Goal: Task Accomplishment & Management: Complete application form

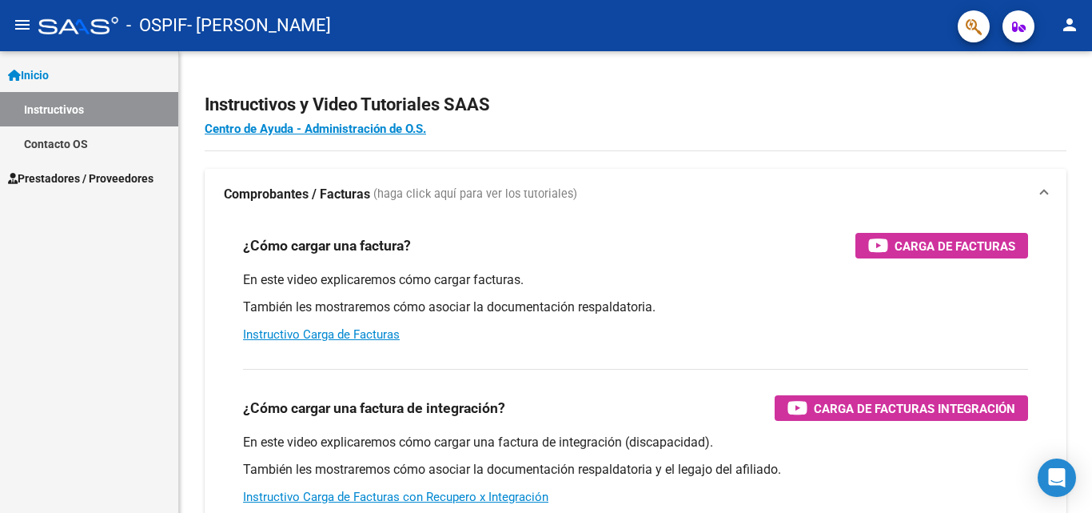
click at [92, 179] on span "Prestadores / Proveedores" at bounding box center [81, 179] width 146 height 18
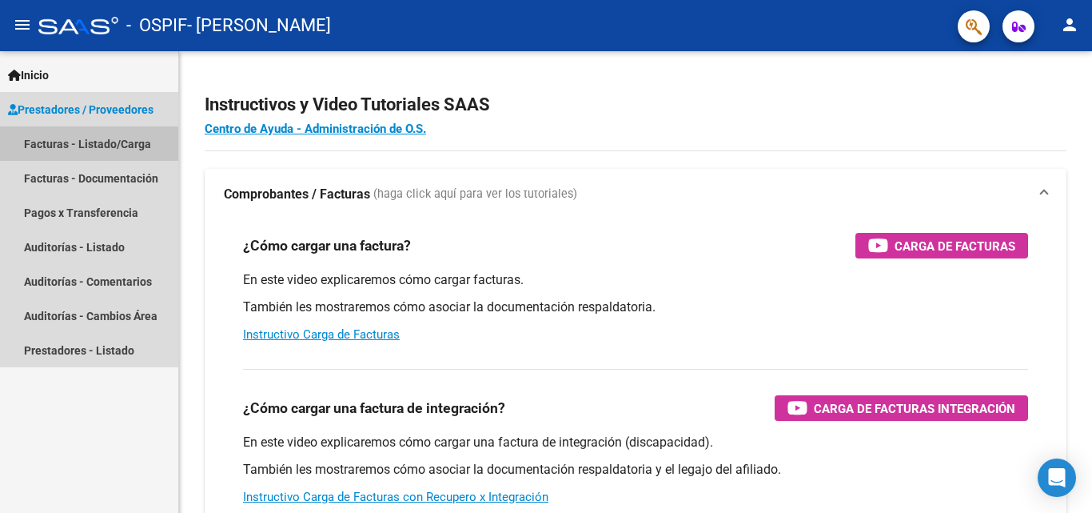
click at [113, 149] on link "Facturas - Listado/Carga" at bounding box center [89, 143] width 178 height 34
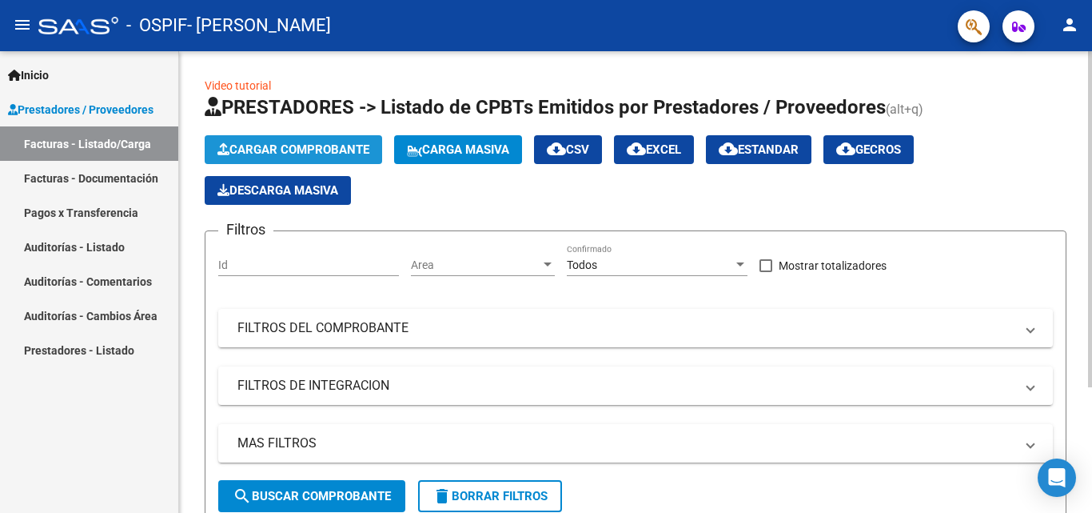
click at [262, 146] on span "Cargar Comprobante" at bounding box center [293, 149] width 152 height 14
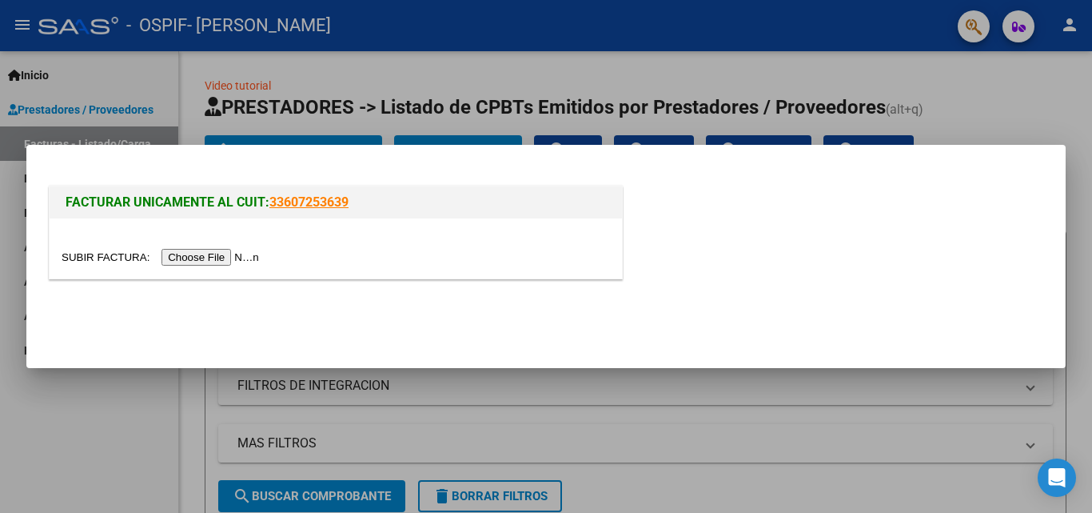
click at [210, 261] on input "file" at bounding box center [163, 257] width 202 height 17
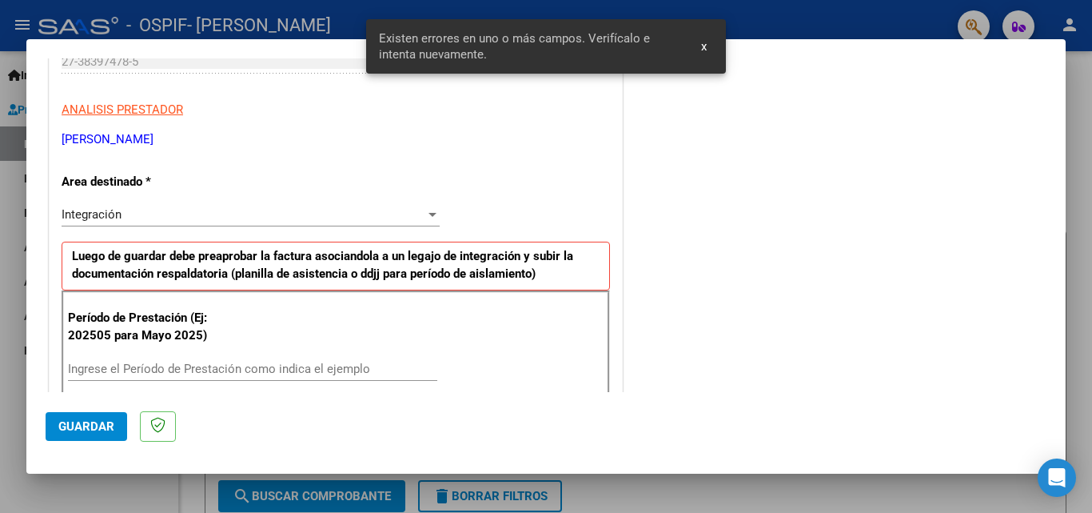
scroll to position [361, 0]
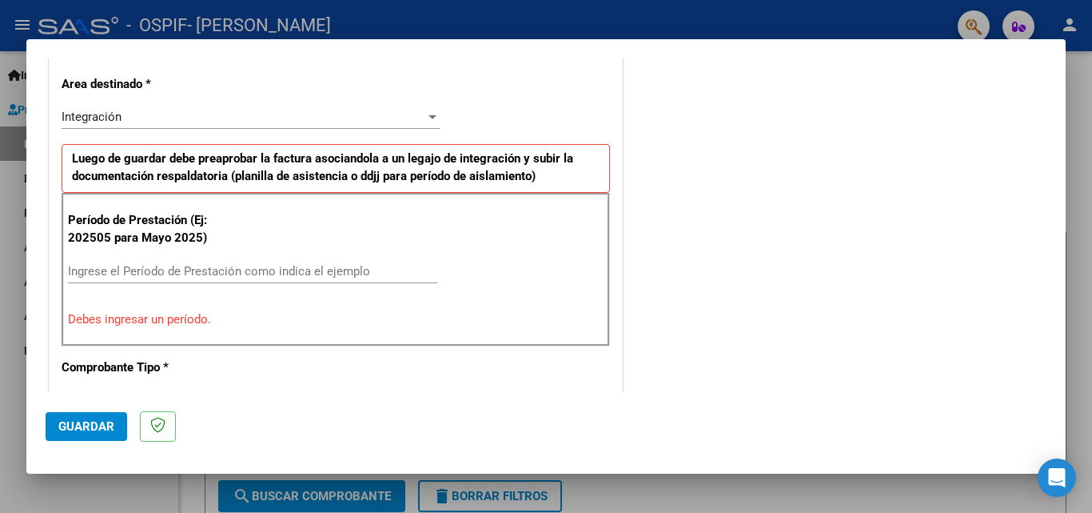
click at [209, 279] on div "Ingrese el Período de Prestación como indica el ejemplo" at bounding box center [252, 271] width 369 height 24
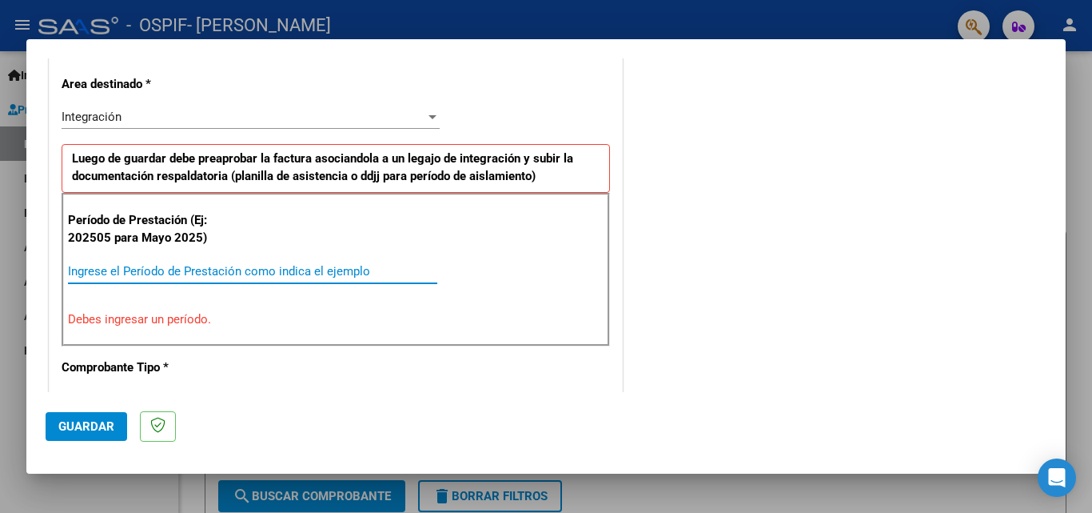
click at [289, 114] on div "Integración" at bounding box center [244, 117] width 364 height 14
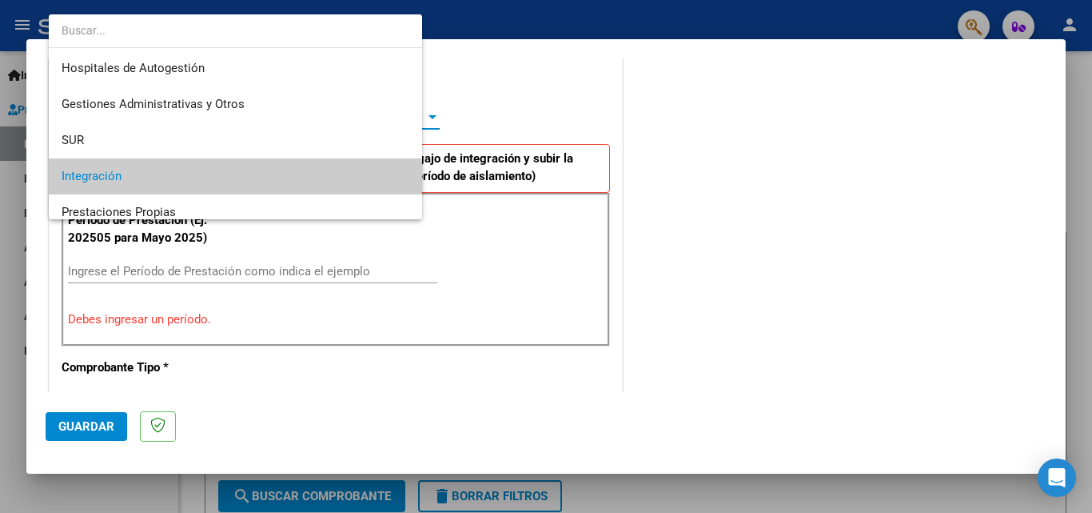
scroll to position [60, 0]
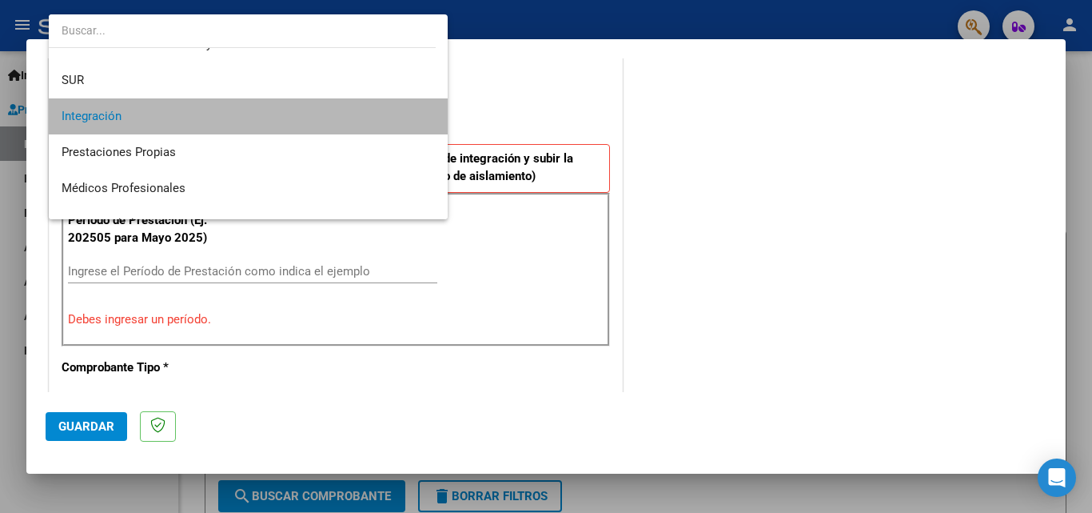
click at [289, 114] on span "Integración" at bounding box center [248, 116] width 373 height 36
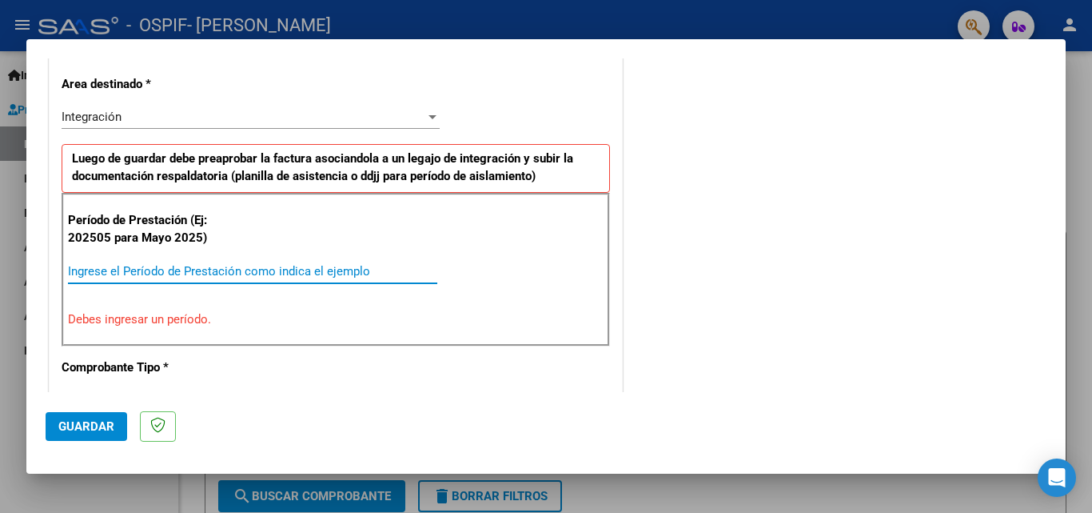
click at [168, 269] on input "Ingrese el Período de Prestación como indica el ejemplo" at bounding box center [252, 271] width 369 height 14
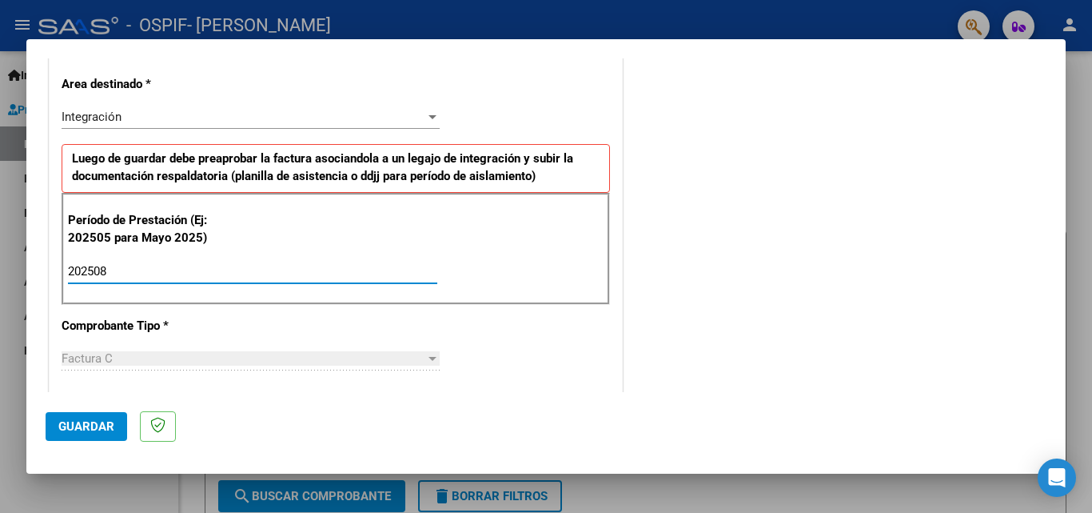
type input "202508"
click at [593, 321] on div "CUIT * 27-38397478-5 Ingresar CUIT ANALISIS PRESTADOR [PERSON_NAME] [PERSON_NAM…" at bounding box center [336, 499] width 573 height 1203
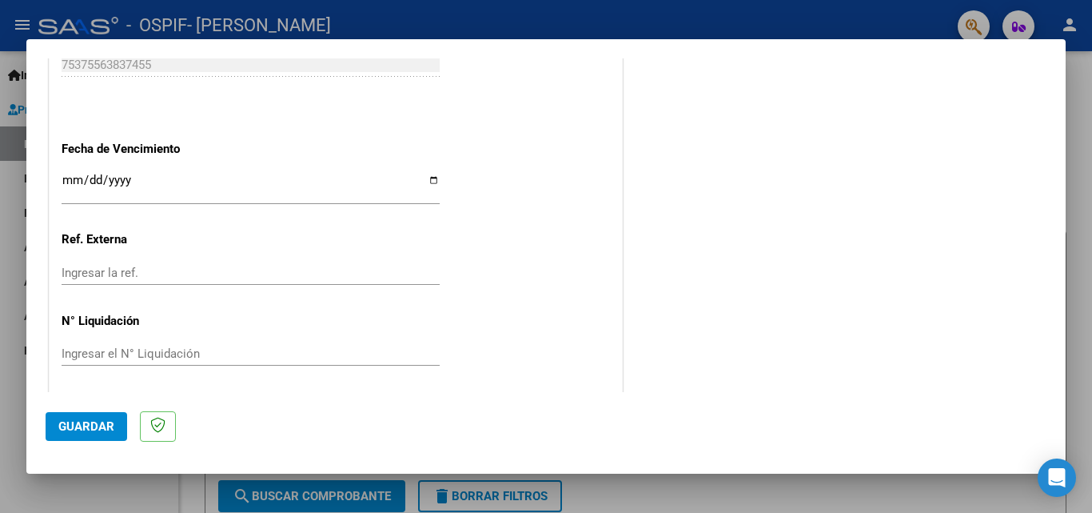
scroll to position [1074, 0]
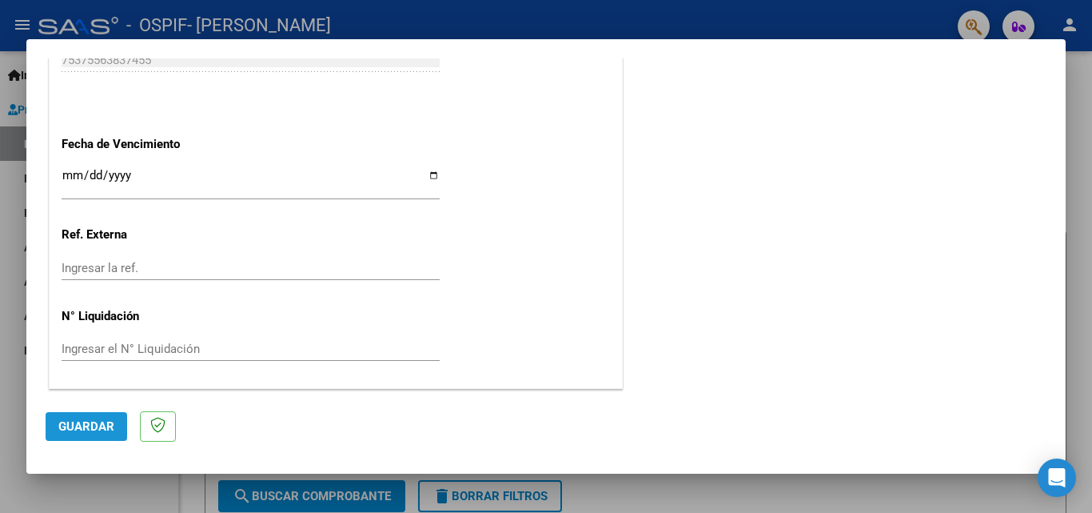
click at [94, 431] on span "Guardar" at bounding box center [86, 426] width 56 height 14
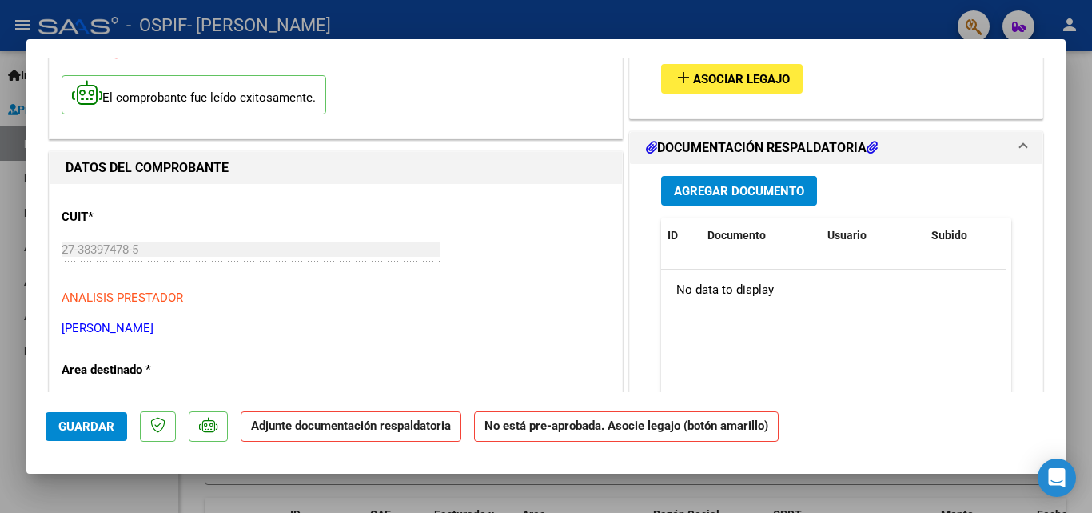
scroll to position [0, 0]
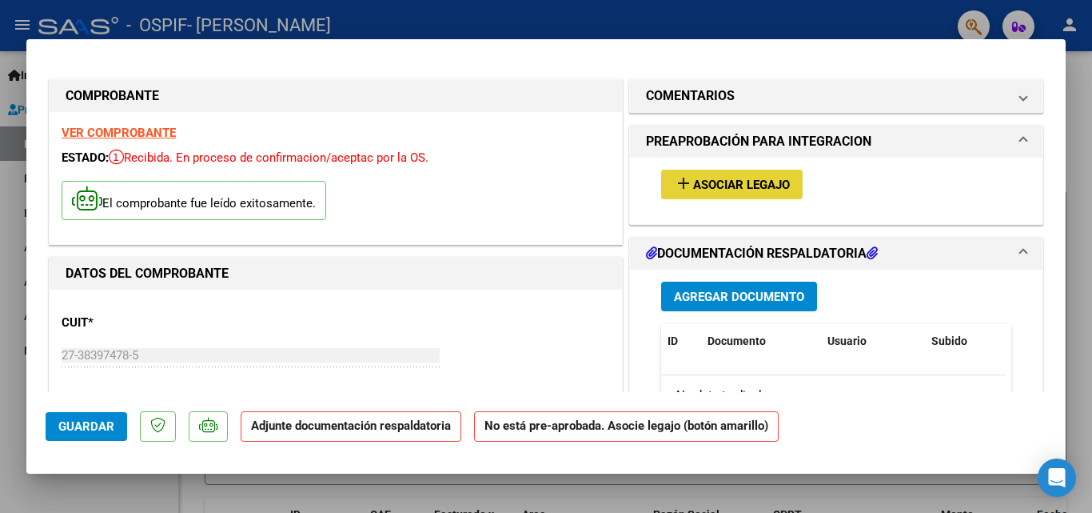
click at [727, 186] on span "Asociar Legajo" at bounding box center [741, 185] width 97 height 14
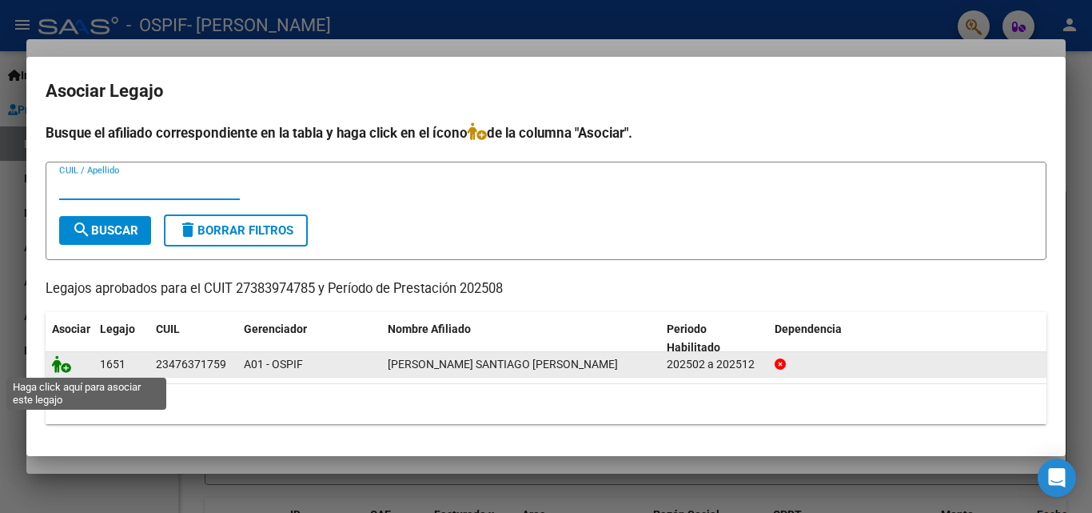
click at [64, 369] on icon at bounding box center [61, 364] width 19 height 18
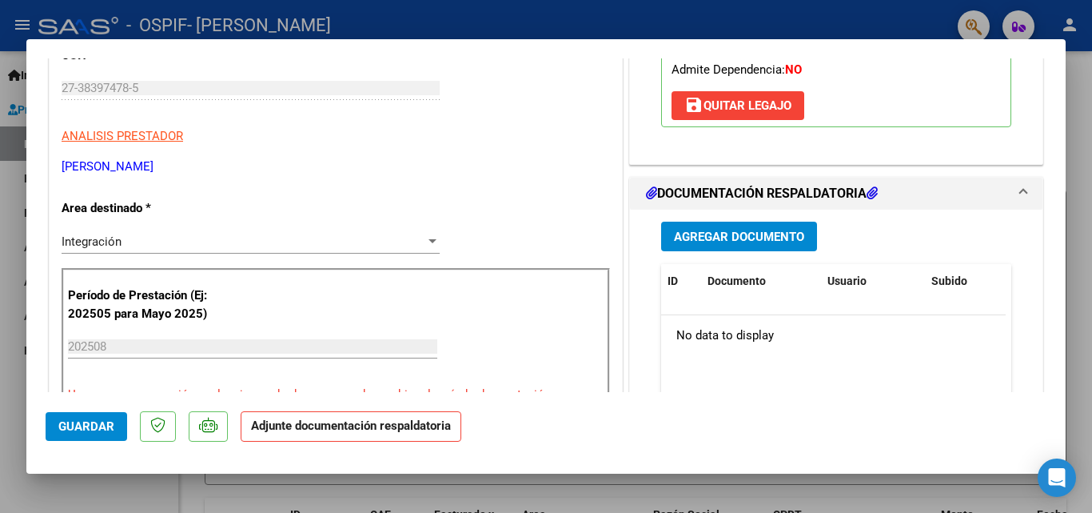
scroll to position [271, 0]
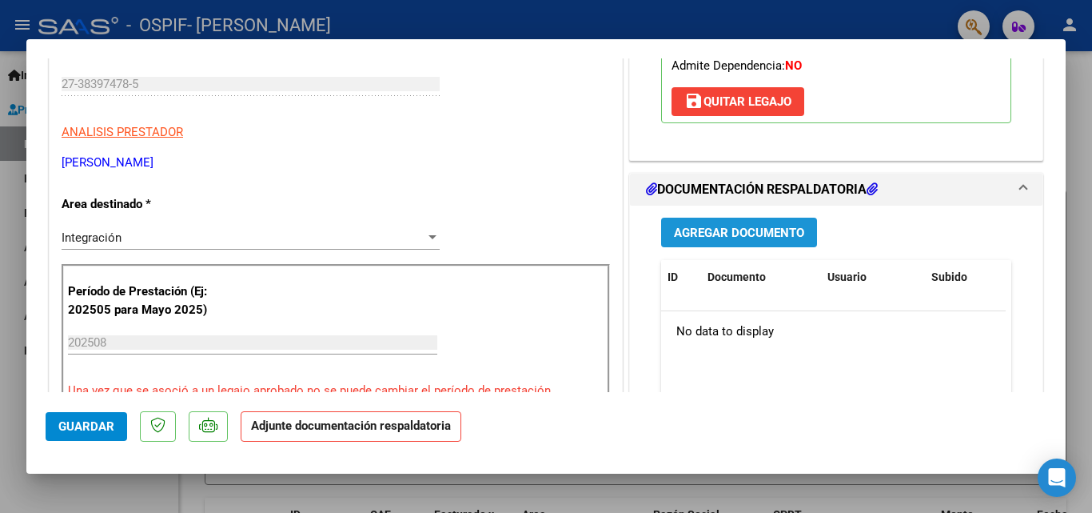
click at [718, 225] on span "Agregar Documento" at bounding box center [739, 232] width 130 height 14
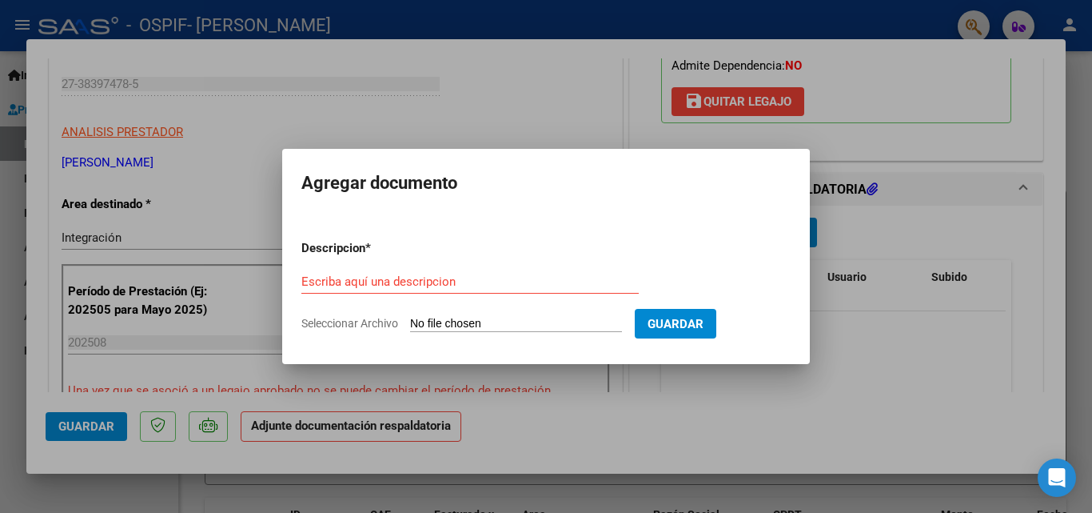
click at [457, 315] on form "Descripcion * Escriba aquí una descripcion Seleccionar Archivo Guardar" at bounding box center [545, 285] width 489 height 117
click at [456, 325] on input "Seleccionar Archivo" at bounding box center [516, 324] width 212 height 15
type input "C:\fakepath\PLANILLA AGOSTO.PDF"
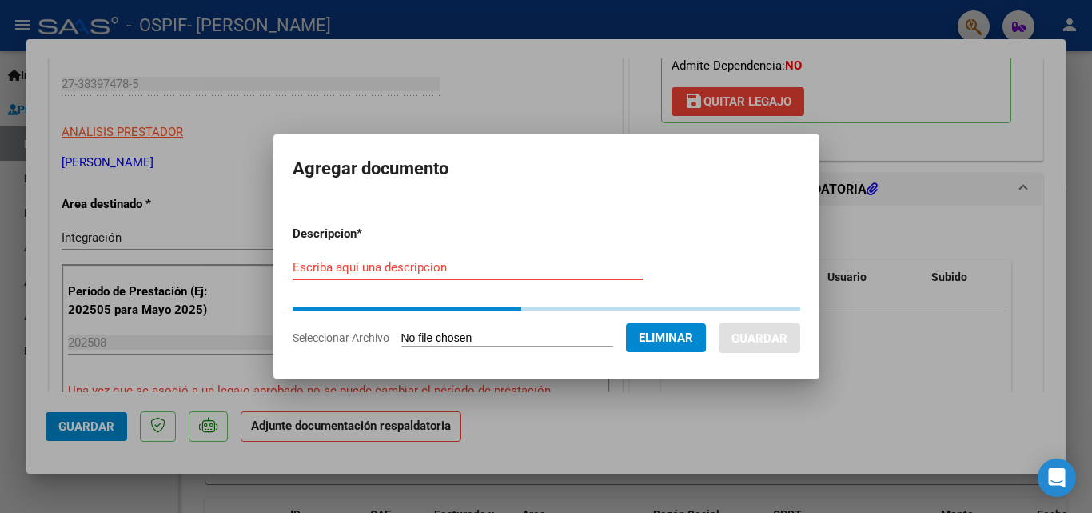
click at [341, 269] on input "Escriba aquí una descripcion" at bounding box center [468, 267] width 350 height 14
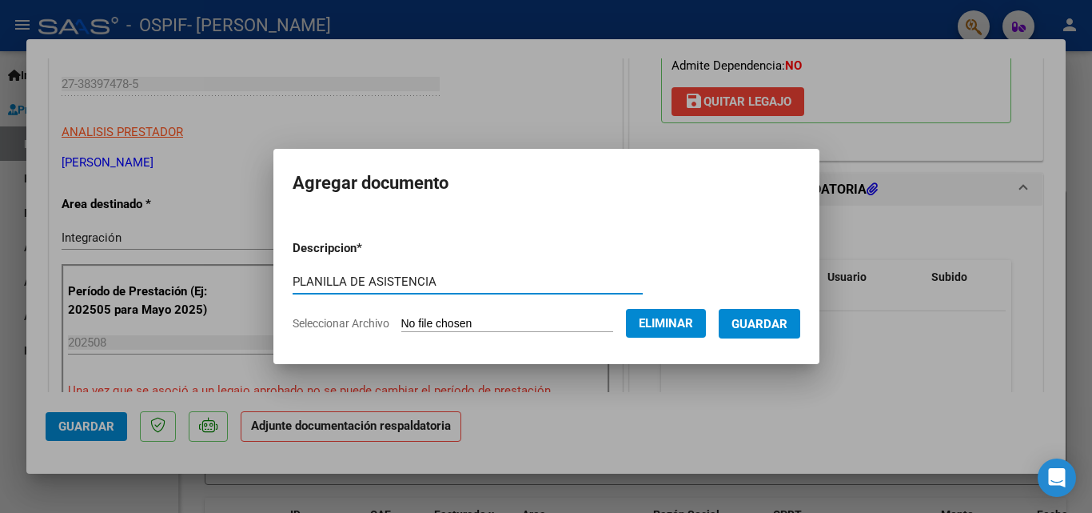
type input "PLANILLA DE ASISTENCIA"
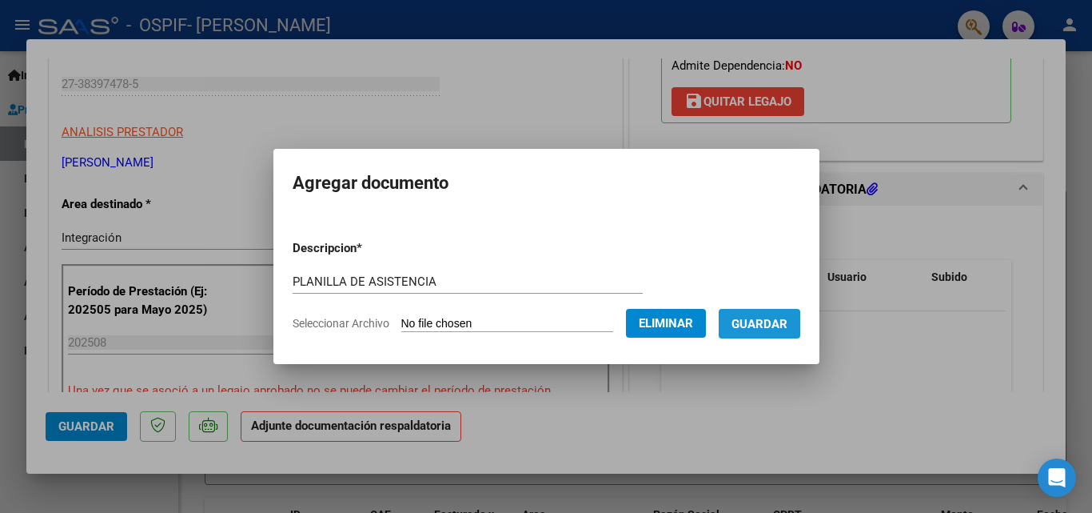
click at [788, 324] on span "Guardar" at bounding box center [760, 324] width 56 height 14
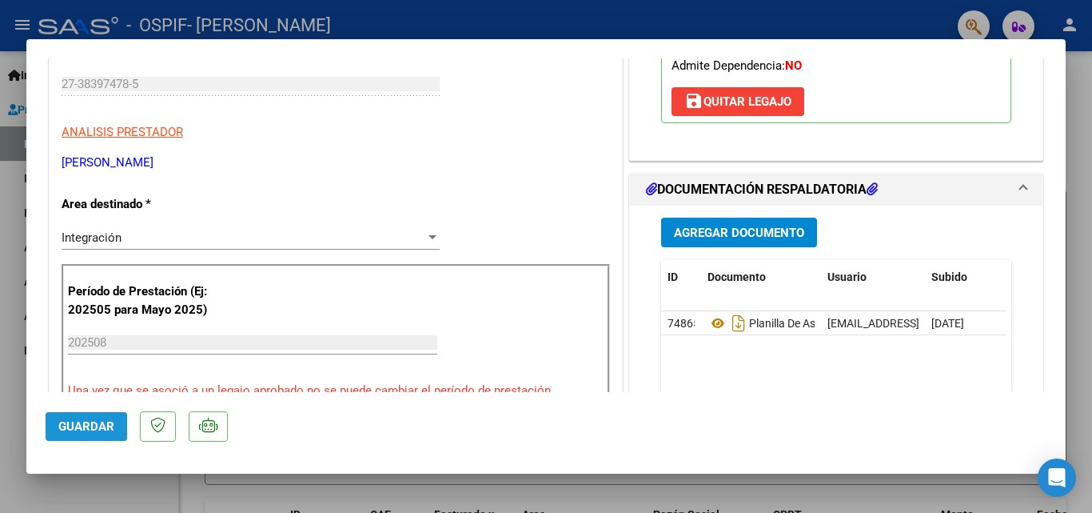
click at [79, 426] on span "Guardar" at bounding box center [86, 426] width 56 height 14
